Goal: Task Accomplishment & Management: Manage account settings

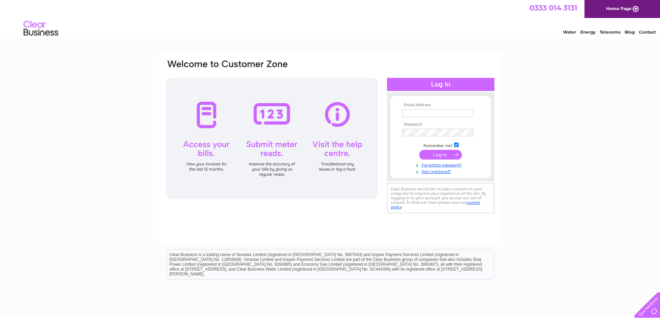
type input "[EMAIL_ADDRESS][DOMAIN_NAME]"
click at [439, 152] on input "submit" at bounding box center [440, 155] width 43 height 10
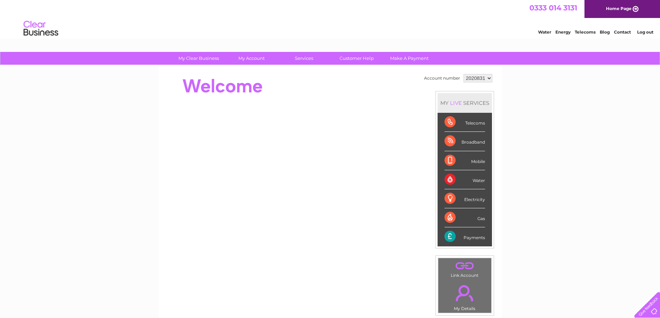
click at [487, 78] on select "2020831" at bounding box center [477, 78] width 29 height 8
click at [488, 79] on select "2020831" at bounding box center [477, 78] width 29 height 8
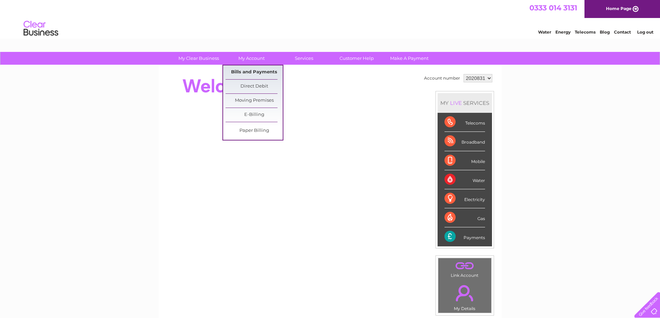
click at [243, 70] on link "Bills and Payments" at bounding box center [253, 72] width 57 height 14
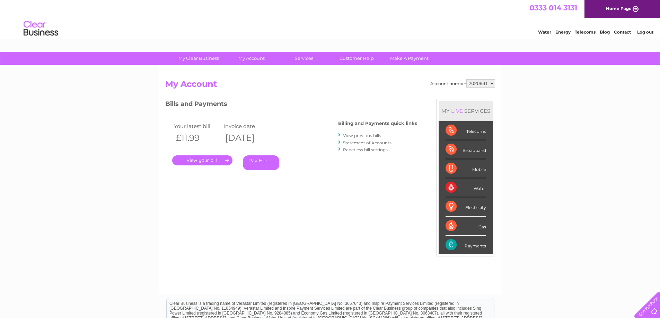
click at [650, 31] on link "Log out" at bounding box center [645, 31] width 16 height 5
